Goal: Transaction & Acquisition: Purchase product/service

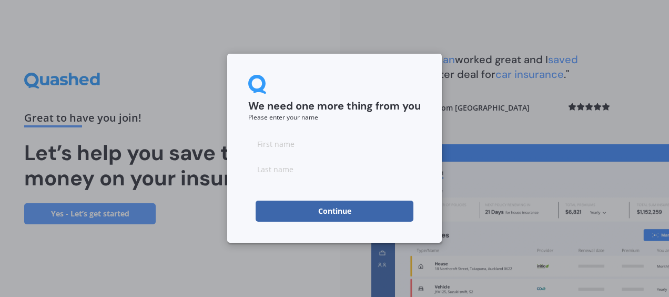
click at [284, 139] on input at bounding box center [334, 143] width 172 height 21
type input "s"
type input "Satnam"
type input "Singh"
click button "Continue" at bounding box center [335, 210] width 158 height 21
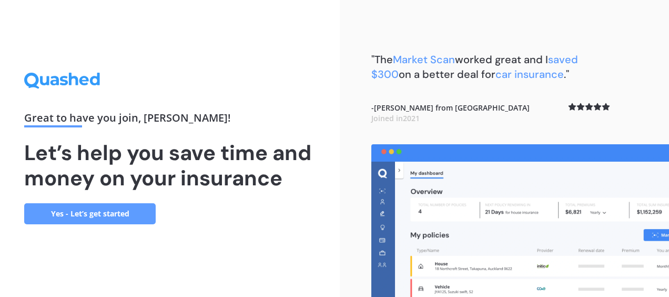
click at [124, 224] on link "Yes - Let’s get started" at bounding box center [89, 213] width 131 height 21
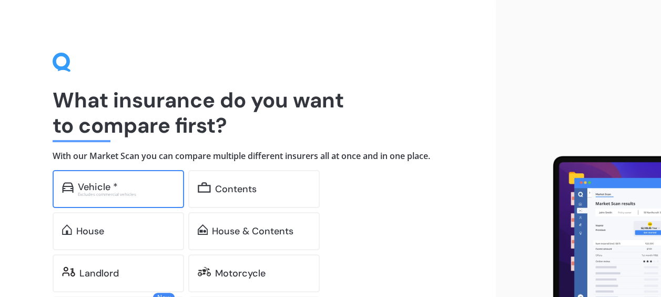
click at [155, 182] on div "Vehicle *" at bounding box center [126, 186] width 97 height 11
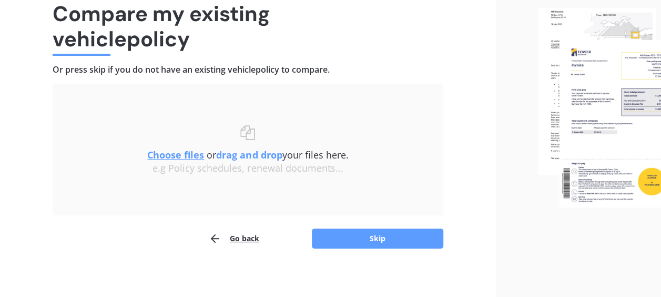
scroll to position [90, 0]
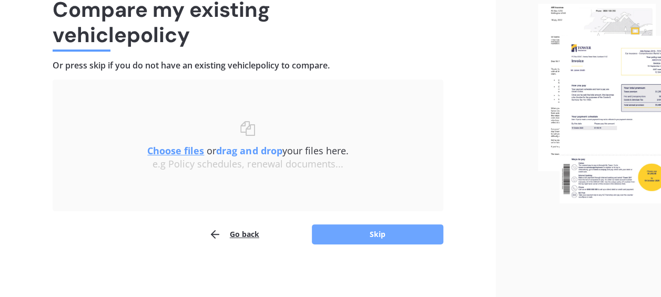
click at [360, 232] on button "Skip" at bounding box center [377, 234] width 131 height 20
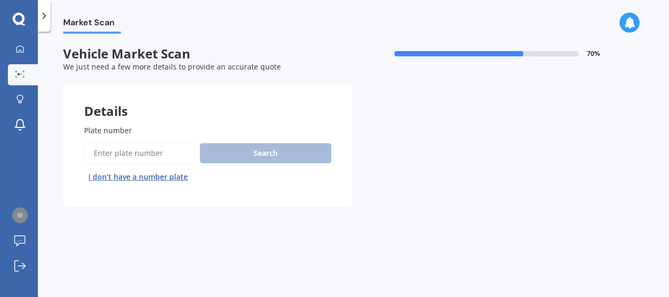
click at [120, 155] on input "Plate number" at bounding box center [139, 153] width 111 height 22
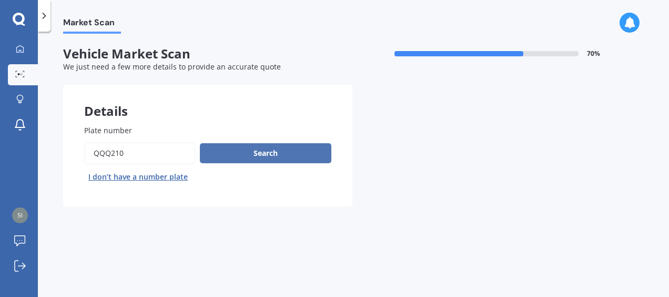
type input "qqq210"
click at [238, 156] on button "Search" at bounding box center [265, 153] width 131 height 20
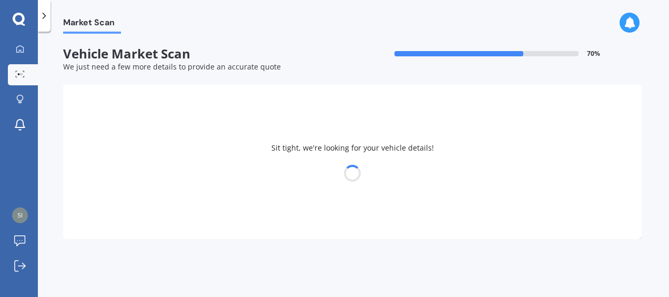
select select "TOYOTA"
select select "PRIUS"
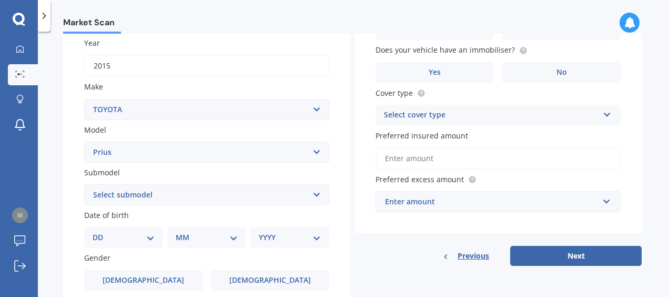
scroll to position [152, 0]
click at [162, 195] on select "Select submodel (All other) Hybrid" at bounding box center [206, 194] width 245 height 21
select select "HYBRID"
click at [84, 184] on select "Select submodel (All other) Hybrid" at bounding box center [206, 194] width 245 height 21
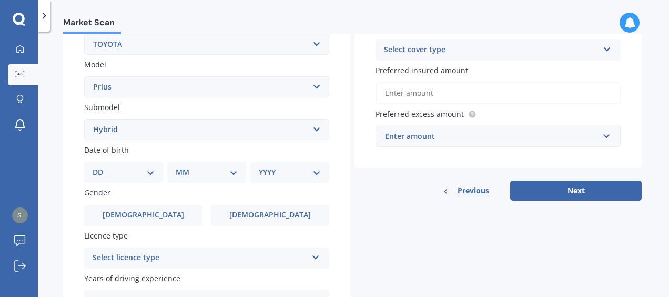
scroll to position [218, 0]
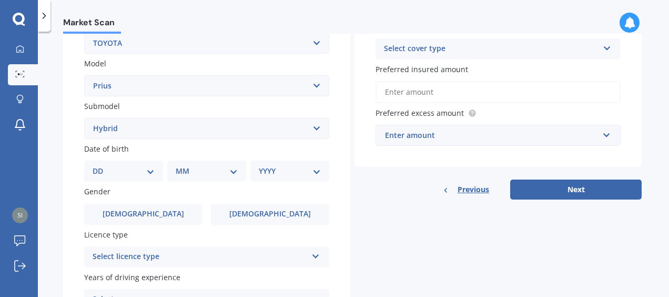
click at [146, 175] on select "DD 01 02 03 04 05 06 07 08 09 10 11 12 13 14 15 16 17 18 19 20 21 22 23 24 25 2…" at bounding box center [124, 171] width 62 height 12
select select "13"
click at [101, 166] on select "DD 01 02 03 04 05 06 07 08 09 10 11 12 13 14 15 16 17 18 19 20 21 22 23 24 25 2…" at bounding box center [124, 171] width 62 height 12
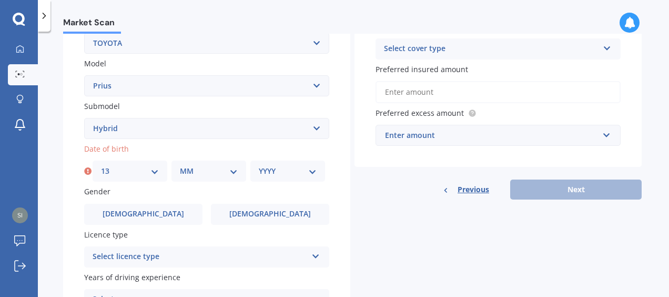
click at [217, 176] on select "MM 01 02 03 04 05 06 07 08 09 10 11 12" at bounding box center [209, 171] width 58 height 12
select select "12"
click at [180, 166] on select "MM 01 02 03 04 05 06 07 08 09 10 11 12" at bounding box center [209, 171] width 58 height 12
click at [288, 178] on div "YYYY 2025 2024 2023 2022 2021 2020 2019 2018 2017 2016 2015 2014 2013 2012 2011…" at bounding box center [287, 170] width 75 height 21
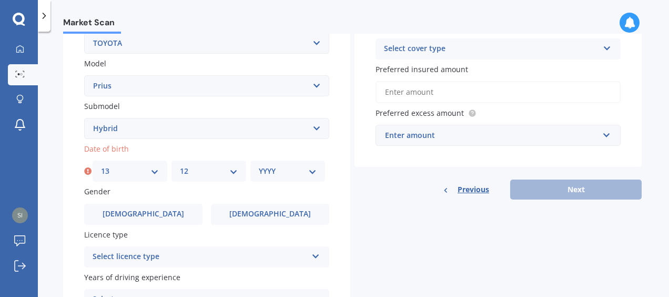
click at [284, 173] on select "YYYY 2025 2024 2023 2022 2021 2020 2019 2018 2017 2016 2015 2014 2013 2012 2011…" at bounding box center [288, 171] width 58 height 12
select select "1996"
click at [259, 166] on select "YYYY 2025 2024 2023 2022 2021 2020 2019 2018 2017 2016 2015 2014 2013 2012 2011…" at bounding box center [288, 171] width 58 height 12
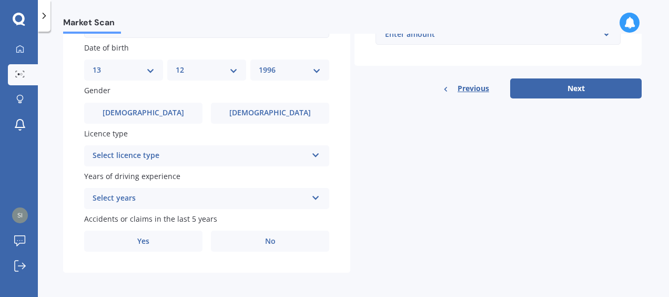
scroll to position [322, 0]
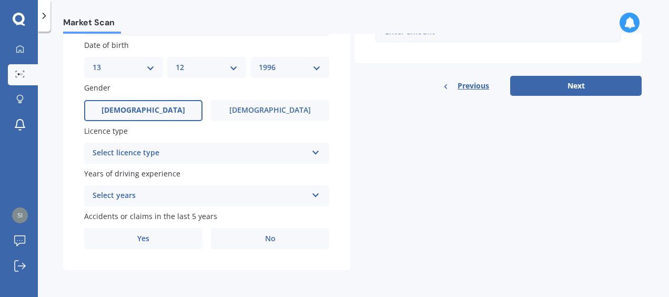
click at [152, 107] on label "Male" at bounding box center [143, 110] width 118 height 21
click at [0, 0] on input "Male" at bounding box center [0, 0] width 0 height 0
click at [191, 150] on div "Select licence type" at bounding box center [200, 153] width 215 height 13
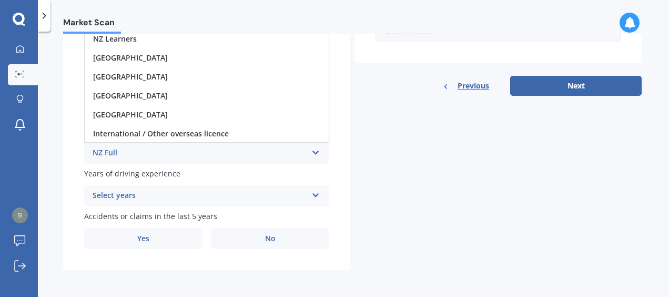
scroll to position [222, 0]
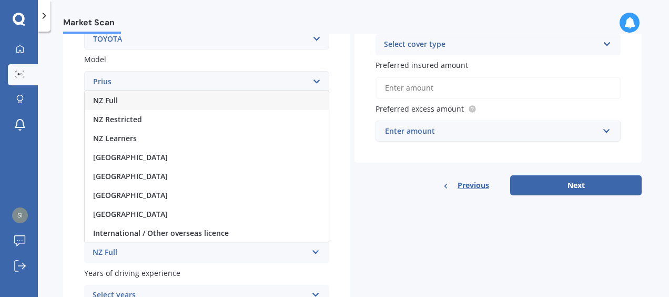
click at [179, 257] on div "NZ Full" at bounding box center [200, 252] width 215 height 13
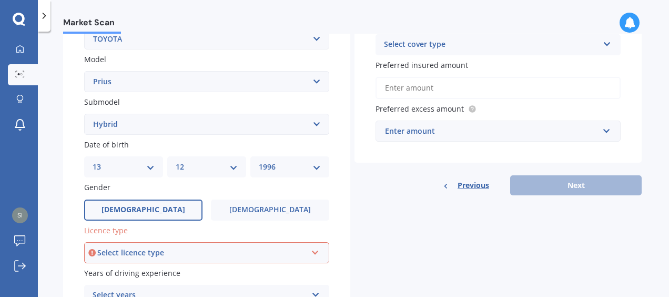
click at [228, 256] on div "Select licence type" at bounding box center [201, 253] width 209 height 12
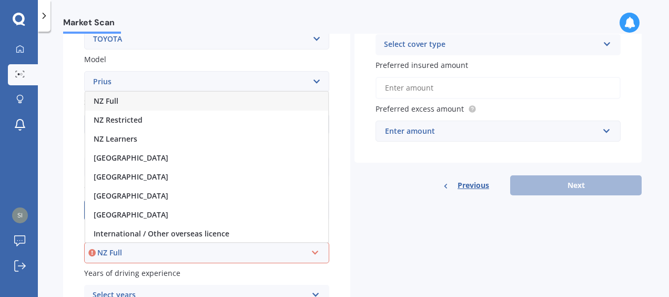
click at [167, 96] on div "NZ Full" at bounding box center [206, 100] width 243 height 19
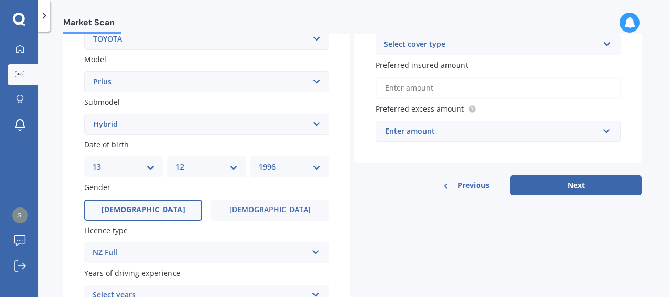
scroll to position [324, 0]
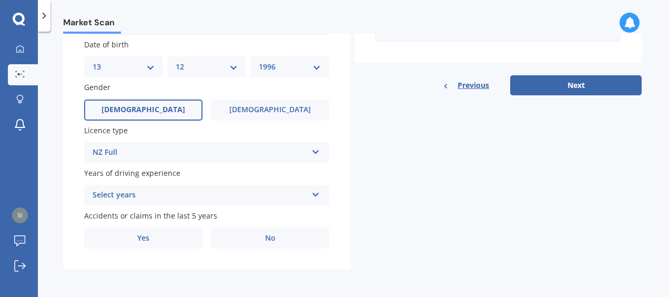
click at [193, 193] on div "Select years" at bounding box center [200, 195] width 215 height 13
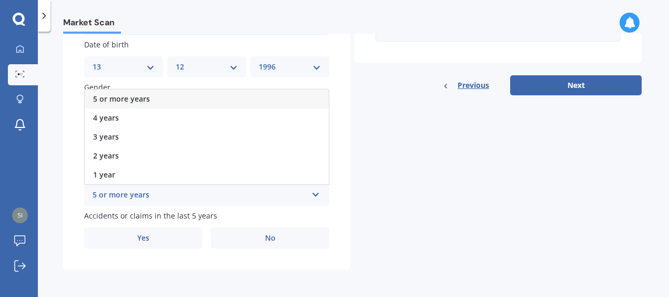
click at [164, 98] on div "5 or more years" at bounding box center [207, 98] width 244 height 19
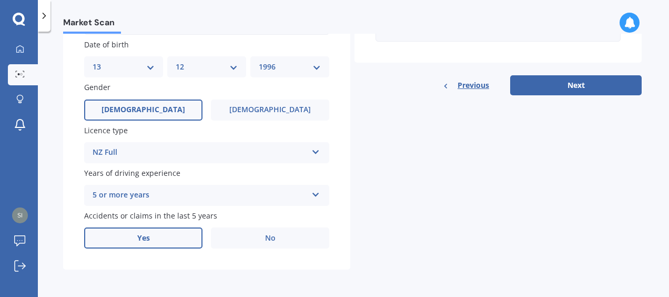
click at [165, 237] on label "Yes" at bounding box center [143, 237] width 118 height 21
click at [0, 0] on input "Yes" at bounding box center [0, 0] width 0 height 0
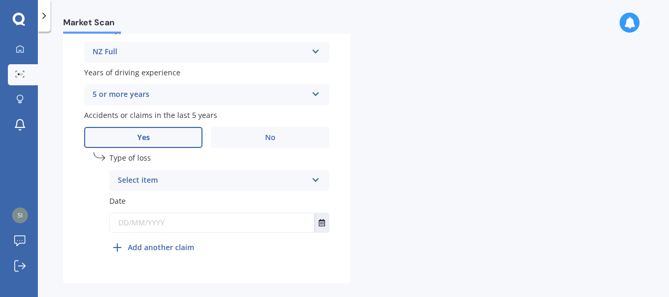
scroll to position [424, 0]
click at [211, 186] on div "Select item" at bounding box center [212, 179] width 189 height 13
click at [201, 208] on div "At fault accident" at bounding box center [219, 199] width 219 height 19
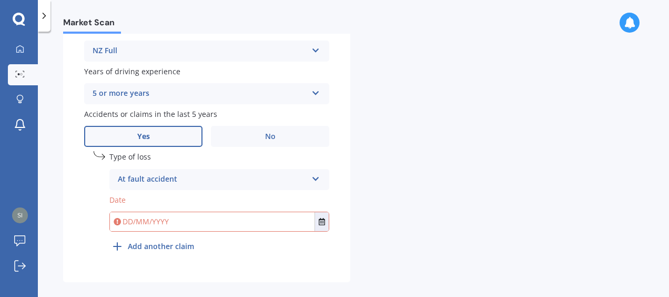
click at [204, 222] on input "text" at bounding box center [212, 221] width 205 height 19
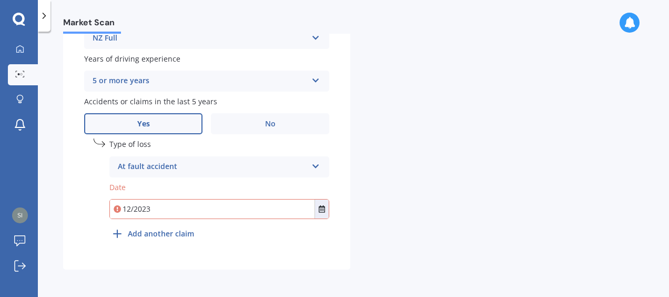
type input "12/2023"
click at [179, 232] on b "Add another claim" at bounding box center [161, 233] width 66 height 11
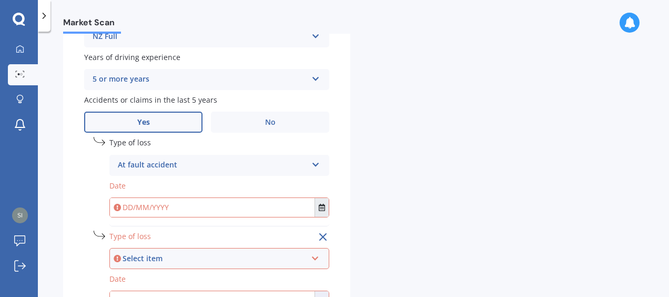
click at [326, 210] on button "Select date" at bounding box center [321, 207] width 14 height 19
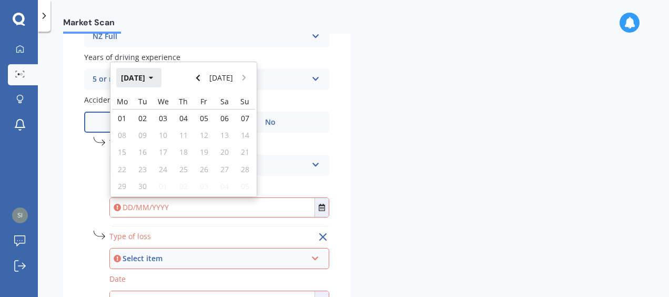
click at [147, 79] on button "Sep 2025" at bounding box center [138, 77] width 45 height 19
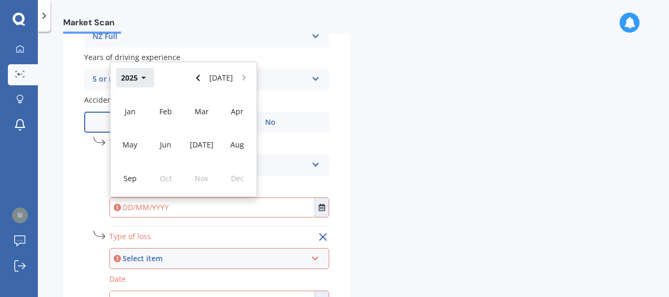
click at [142, 80] on icon "button" at bounding box center [143, 77] width 5 height 7
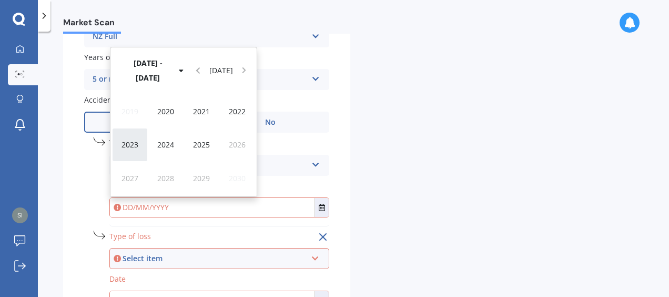
click at [140, 143] on div "2023" at bounding box center [130, 144] width 36 height 33
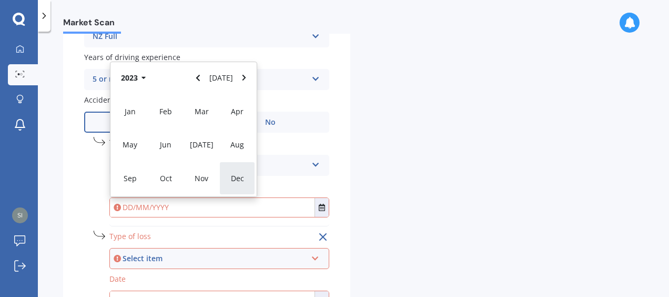
click at [228, 172] on div "Dec" at bounding box center [237, 177] width 36 height 33
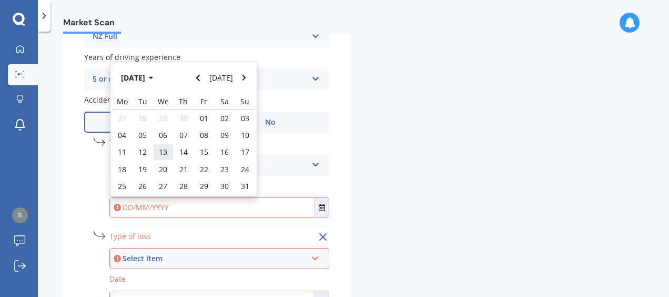
click at [162, 157] on span "13" at bounding box center [163, 152] width 8 height 10
type input "13/12/2023"
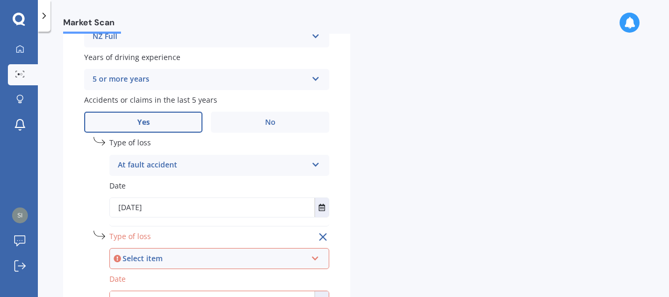
scroll to position [531, 0]
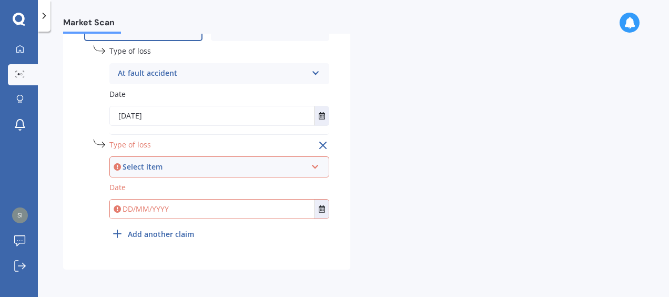
click at [297, 170] on div "Select item" at bounding box center [215, 167] width 184 height 12
click at [210, 184] on div "At fault accident" at bounding box center [219, 186] width 218 height 19
click at [191, 211] on input "text" at bounding box center [212, 208] width 205 height 19
click at [319, 215] on button "Select date" at bounding box center [321, 208] width 14 height 19
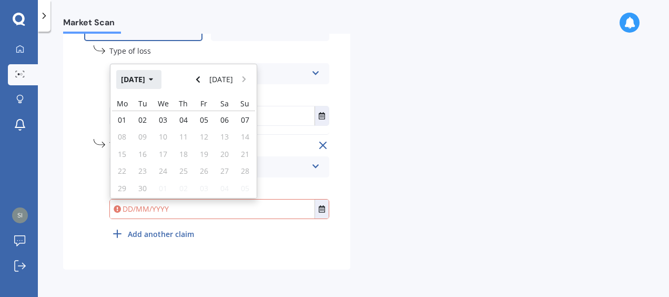
click at [152, 82] on button "Sep 2025" at bounding box center [138, 79] width 45 height 19
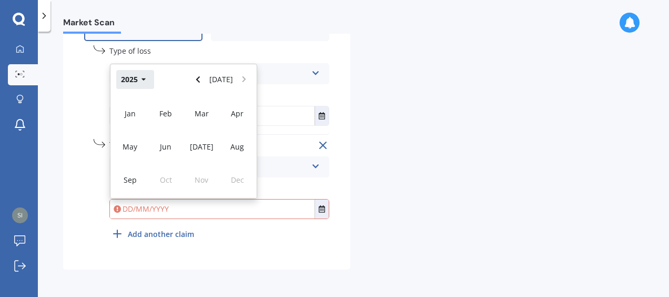
click at [134, 84] on button "2025" at bounding box center [135, 79] width 38 height 19
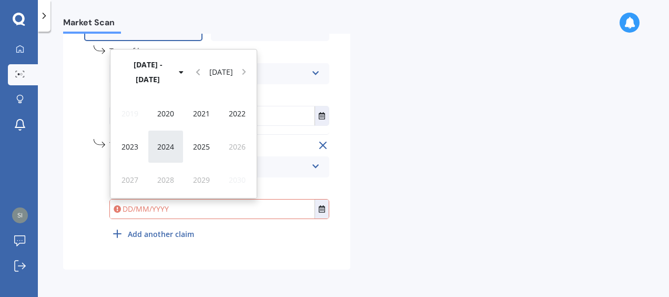
click at [170, 146] on span "2024" at bounding box center [165, 146] width 17 height 10
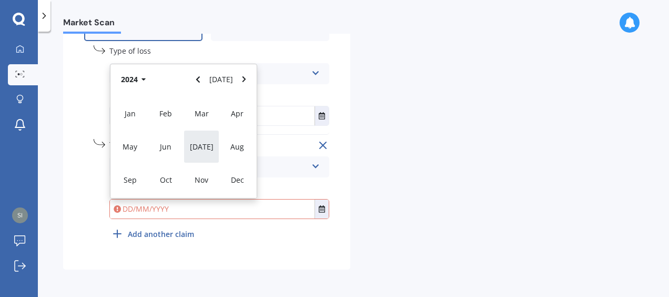
click at [201, 146] on span "Jul" at bounding box center [202, 146] width 24 height 10
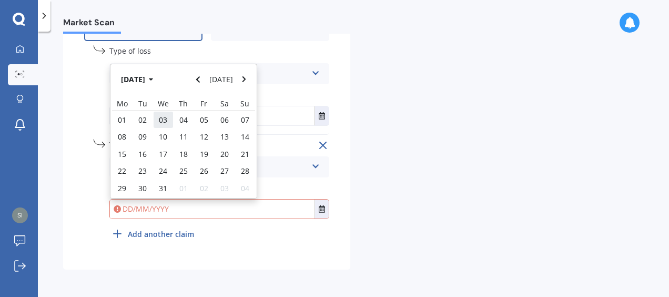
click at [161, 120] on span "03" at bounding box center [163, 120] width 8 height 10
type input "03/07/2024"
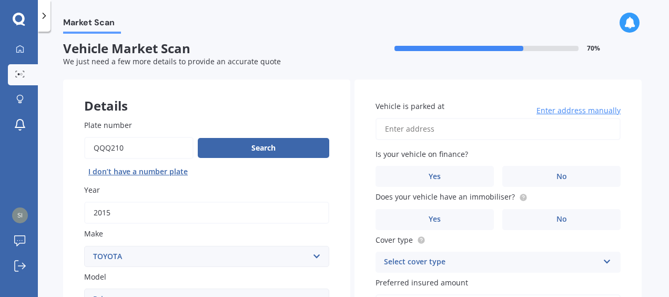
scroll to position [0, 0]
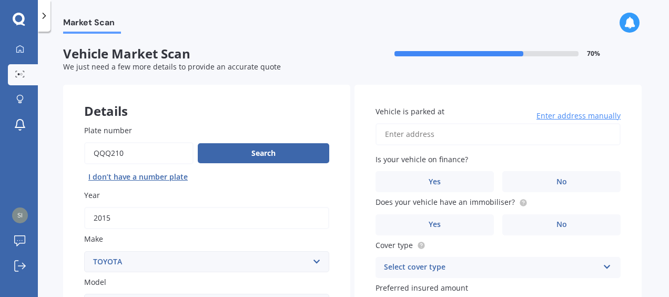
click at [447, 135] on input "Vehicle is parked at" at bounding box center [497, 134] width 245 height 22
type input "38 Sayers Crescent, Ilam, Christchurch 8041"
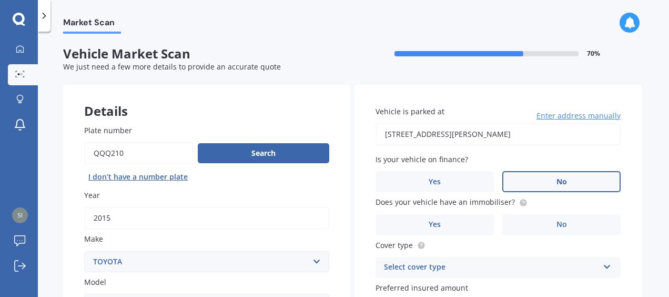
click at [548, 178] on label "No" at bounding box center [561, 181] width 118 height 21
click at [0, 0] on input "No" at bounding box center [0, 0] width 0 height 0
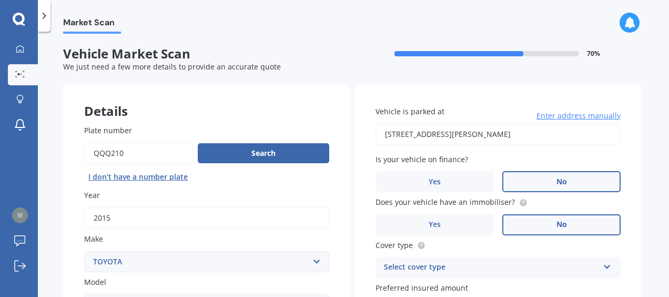
click at [531, 225] on label "No" at bounding box center [561, 224] width 118 height 21
click at [0, 0] on input "No" at bounding box center [0, 0] width 0 height 0
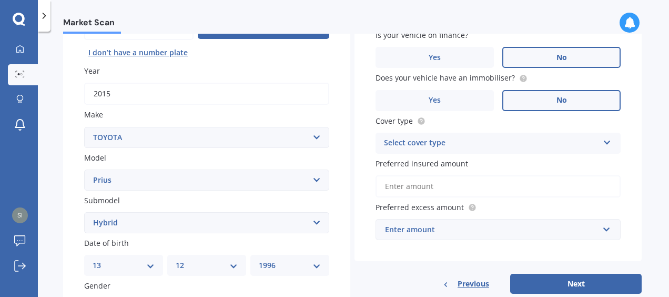
scroll to position [125, 0]
click at [437, 146] on div "Select cover type" at bounding box center [491, 142] width 215 height 13
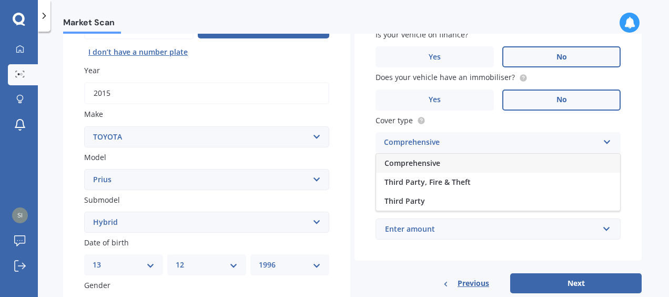
click at [443, 162] on div "Comprehensive" at bounding box center [498, 163] width 244 height 19
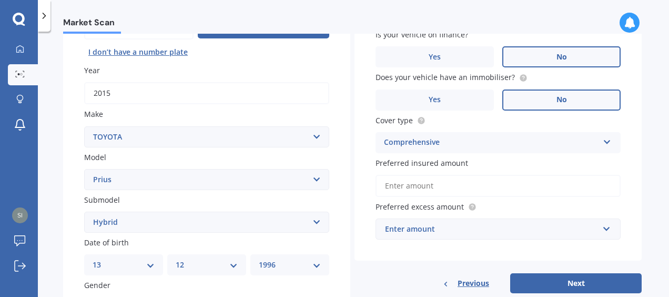
click at [431, 187] on input "Preferred insured amount" at bounding box center [497, 186] width 245 height 22
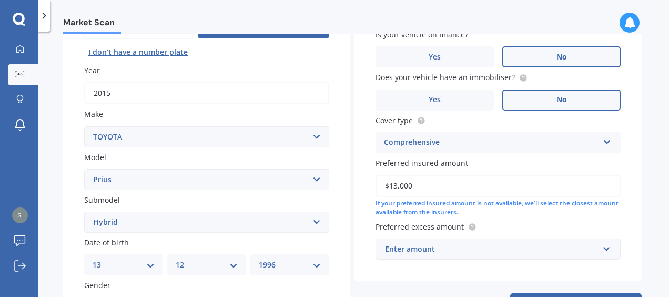
type input "$13,000"
click at [435, 262] on div "Vehicle is parked at 38 Sayers Crescent, Ilam, Christchurch 8041 Enter address …" at bounding box center [497, 120] width 287 height 320
click at [448, 253] on div "Enter amount" at bounding box center [491, 249] width 213 height 12
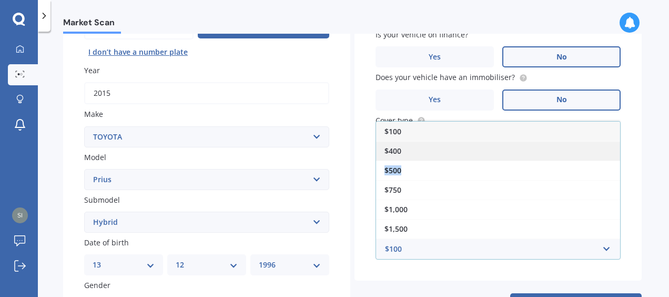
drag, startPoint x: 420, startPoint y: 168, endPoint x: 419, endPoint y: 153, distance: 15.3
click at [419, 153] on div "$100 $400 $500 $750 $1,000 $1,500 $2,000" at bounding box center [497, 180] width 245 height 118
click at [419, 153] on div "$400" at bounding box center [498, 150] width 244 height 19
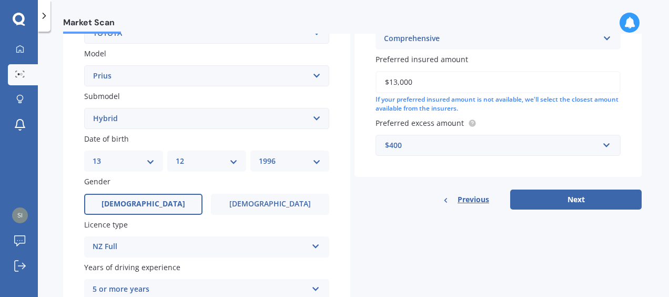
scroll to position [234, 0]
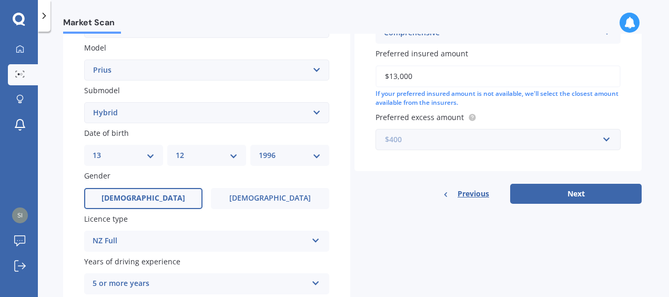
click at [433, 146] on input "text" at bounding box center [494, 139] width 236 height 20
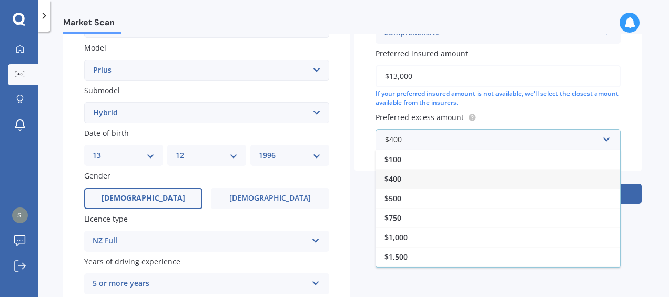
click at [429, 172] on div "$400" at bounding box center [498, 178] width 244 height 19
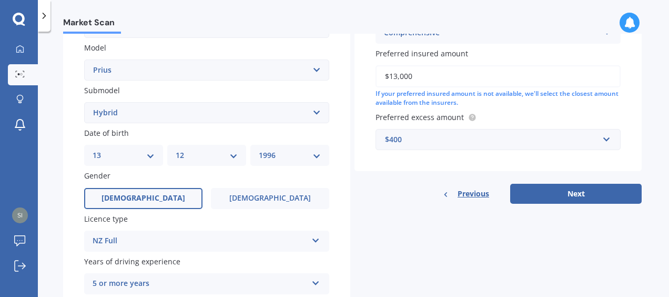
click at [474, 141] on div "$400" at bounding box center [491, 140] width 213 height 12
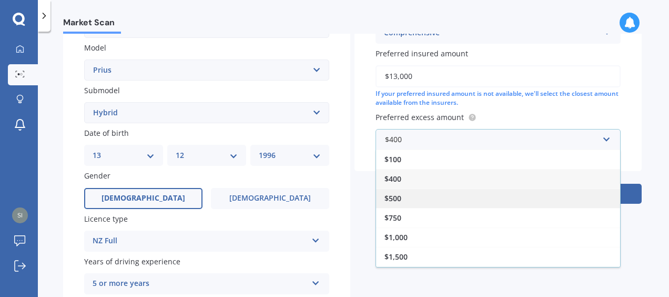
click at [390, 192] on div "$500" at bounding box center [498, 197] width 244 height 19
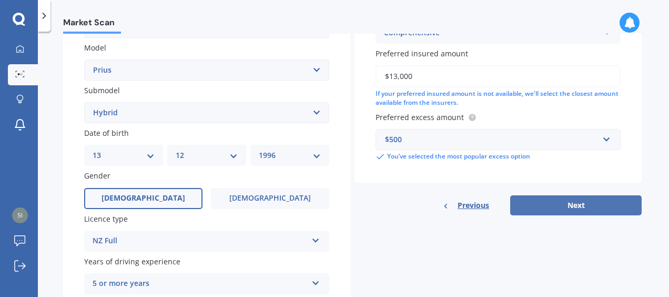
click at [536, 206] on button "Next" at bounding box center [575, 205] width 131 height 20
select select "13"
select select "12"
select select "1996"
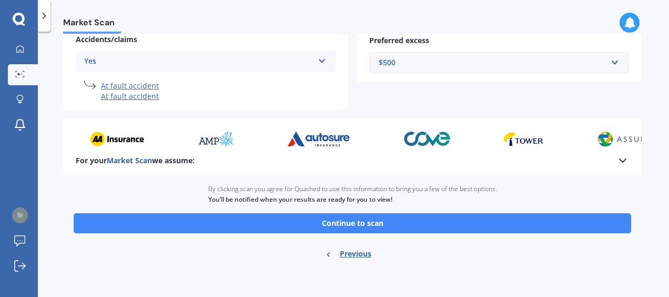
scroll to position [276, 0]
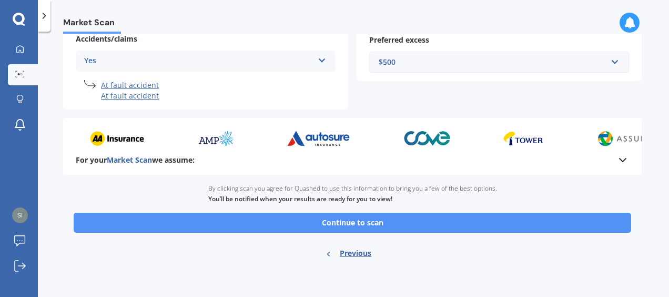
click at [351, 230] on button "Continue to scan" at bounding box center [352, 222] width 557 height 20
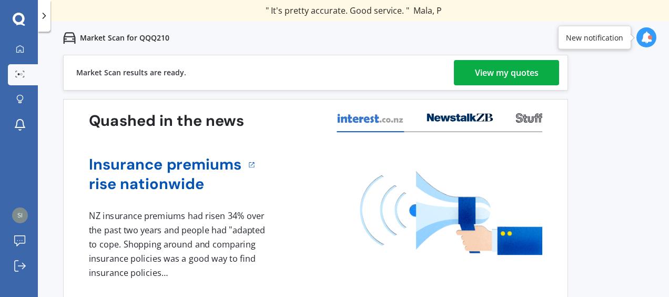
click at [530, 60] on div "View my quotes" at bounding box center [507, 72] width 64 height 25
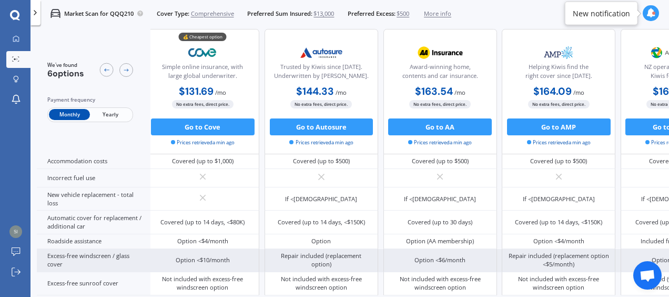
scroll to position [0, 6]
